Goal: Task Accomplishment & Management: Use online tool/utility

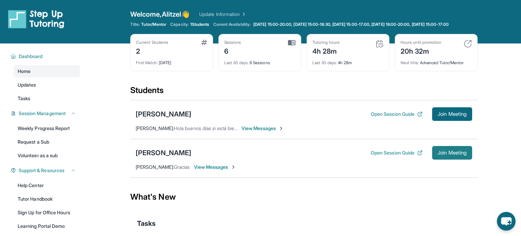
click at [445, 155] on span "Join Meeting" at bounding box center [451, 153] width 29 height 4
click at [173, 154] on div "[PERSON_NAME]" at bounding box center [164, 152] width 56 height 9
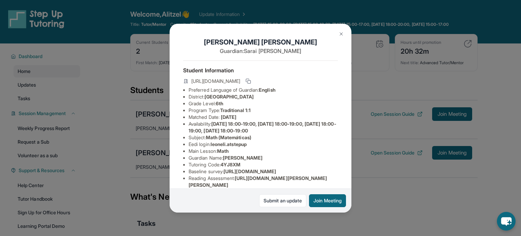
click at [223, 146] on span "leoneli.atstepup" at bounding box center [229, 144] width 36 height 6
click at [222, 146] on span "leoneli.atstepup" at bounding box center [229, 144] width 36 height 6
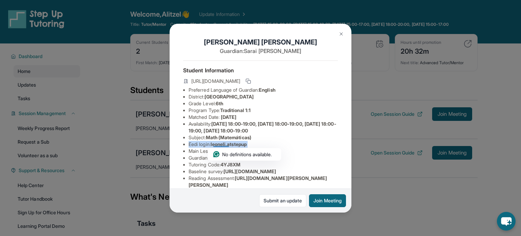
click at [222, 146] on div at bounding box center [221, 144] width 16 height 6
drag, startPoint x: 213, startPoint y: 143, endPoint x: 253, endPoint y: 142, distance: 40.0
click at [253, 142] on li "Eedi login : [PERSON_NAME].atstepup" at bounding box center [263, 144] width 149 height 7
copy span "leoneli.atstepup"
click at [319, 200] on button "Join Meeting" at bounding box center [327, 200] width 37 height 13
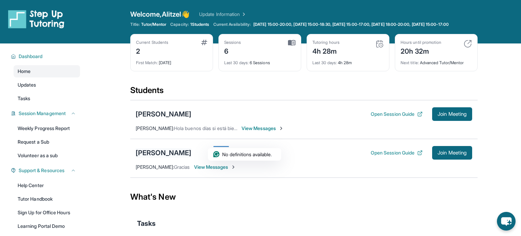
click at [161, 157] on div "[PERSON_NAME]" at bounding box center [164, 152] width 56 height 9
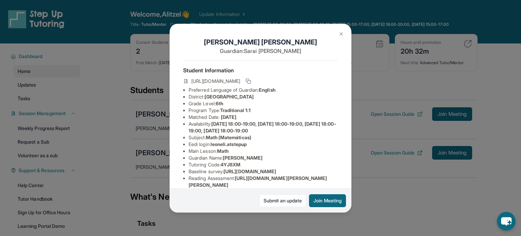
scroll to position [137, 0]
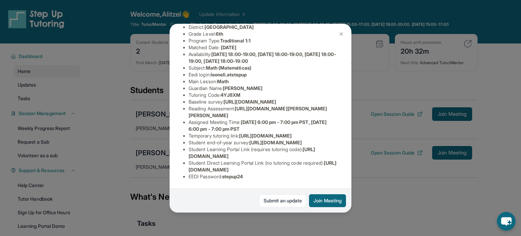
click at [236, 177] on span "stepup24" at bounding box center [232, 176] width 21 height 6
copy span "stepup24"
